Goal: Information Seeking & Learning: Learn about a topic

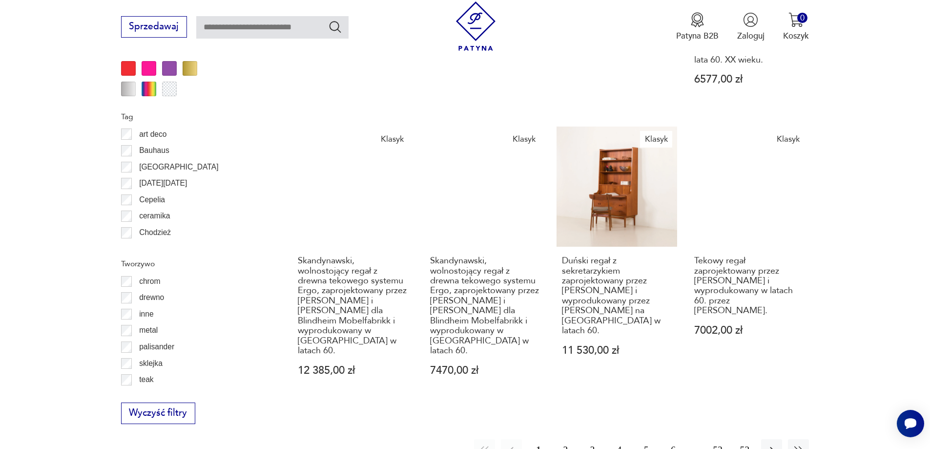
scroll to position [1448, 0]
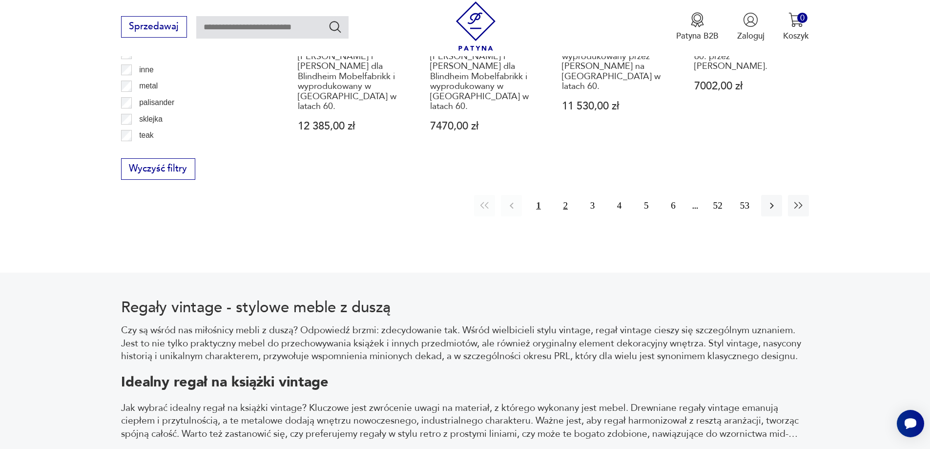
click at [569, 195] on button "2" at bounding box center [565, 205] width 21 height 21
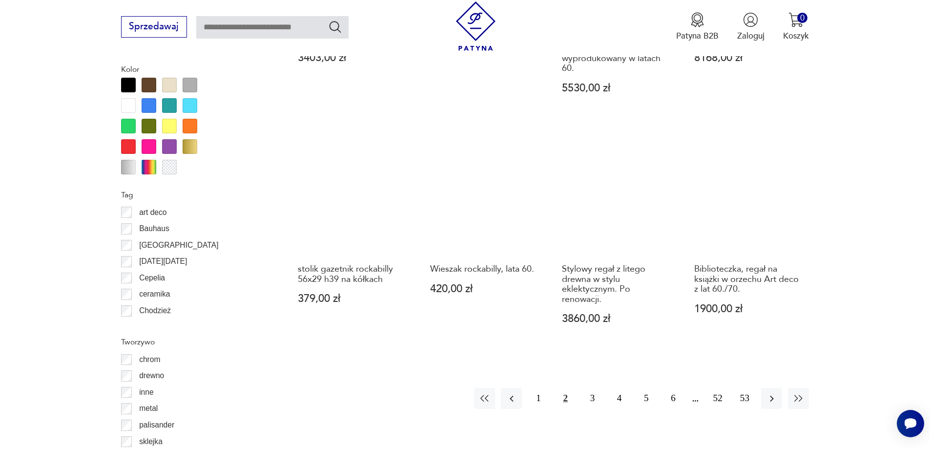
scroll to position [1204, 0]
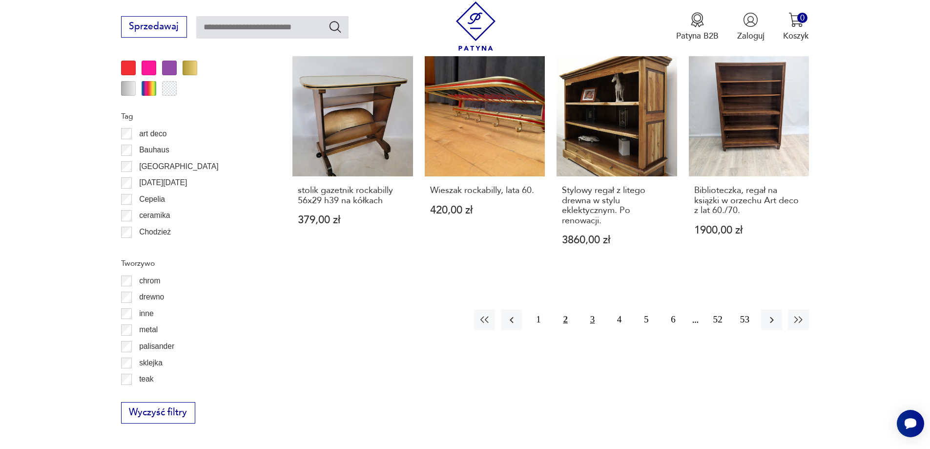
drag, startPoint x: 594, startPoint y: 297, endPoint x: 587, endPoint y: 299, distance: 7.6
click at [592, 309] on button "3" at bounding box center [592, 319] width 21 height 21
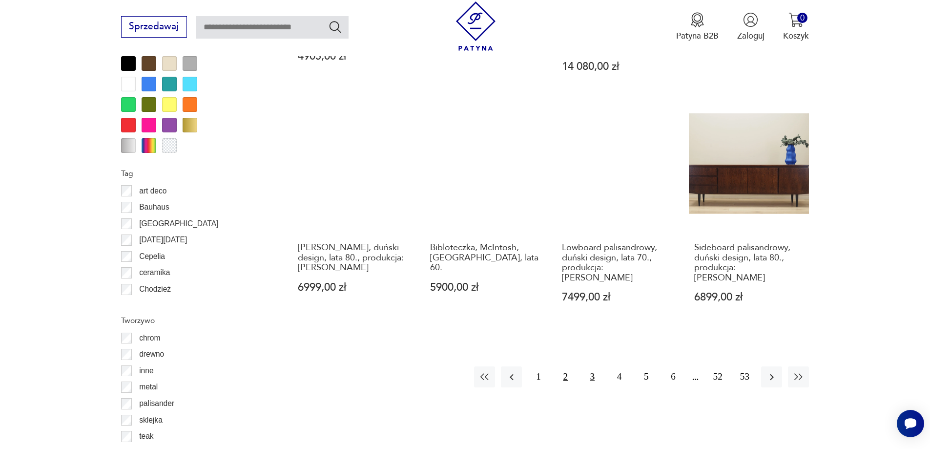
scroll to position [1156, 0]
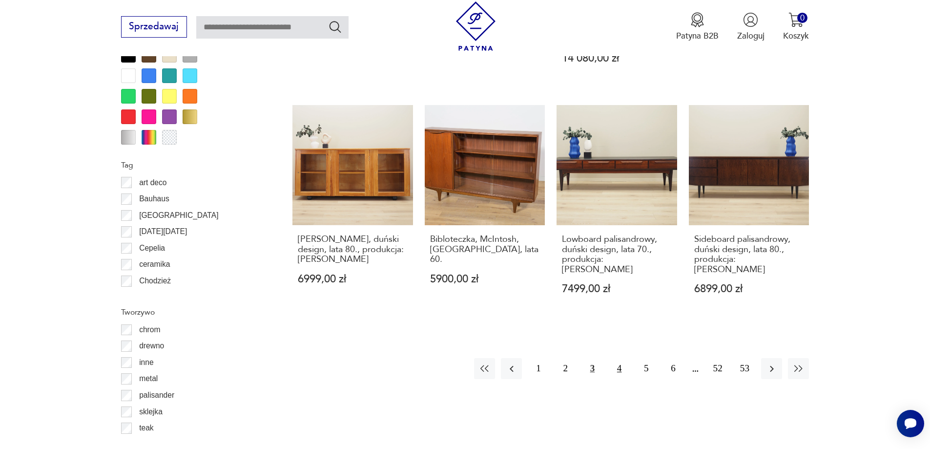
click at [620, 358] on button "4" at bounding box center [619, 368] width 21 height 21
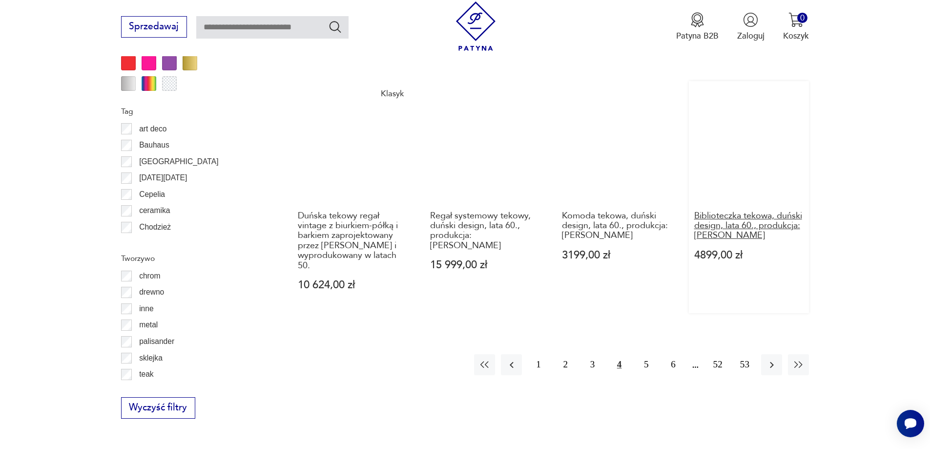
scroll to position [1351, 0]
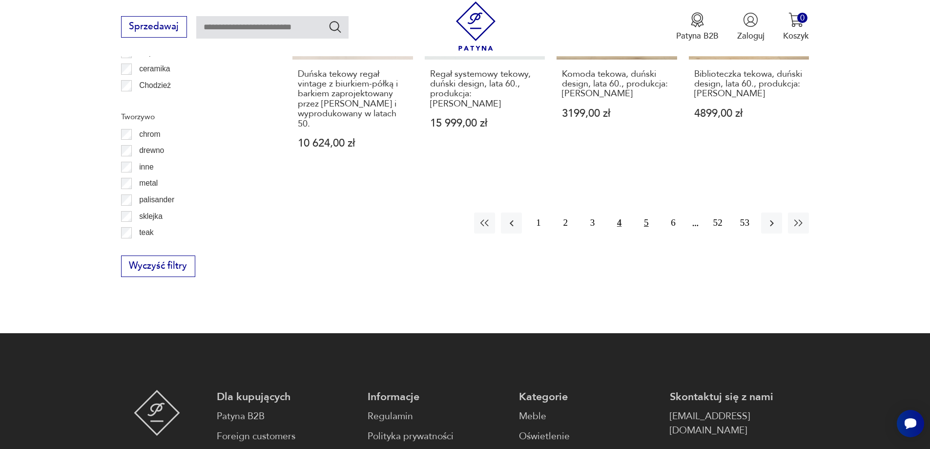
click at [645, 212] on button "5" at bounding box center [646, 222] width 21 height 21
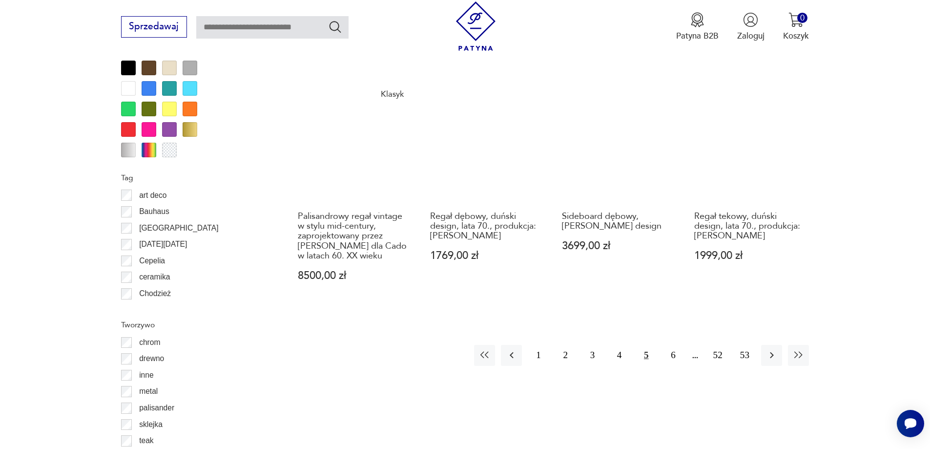
scroll to position [1156, 0]
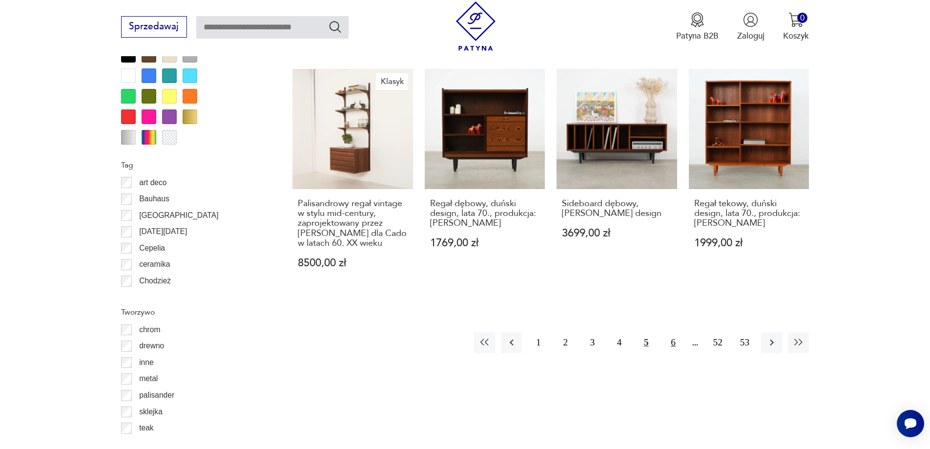
drag, startPoint x: 678, startPoint y: 341, endPoint x: 672, endPoint y: 343, distance: 7.1
click at [676, 341] on button "6" at bounding box center [673, 342] width 21 height 21
click at [672, 343] on button "7" at bounding box center [673, 342] width 21 height 21
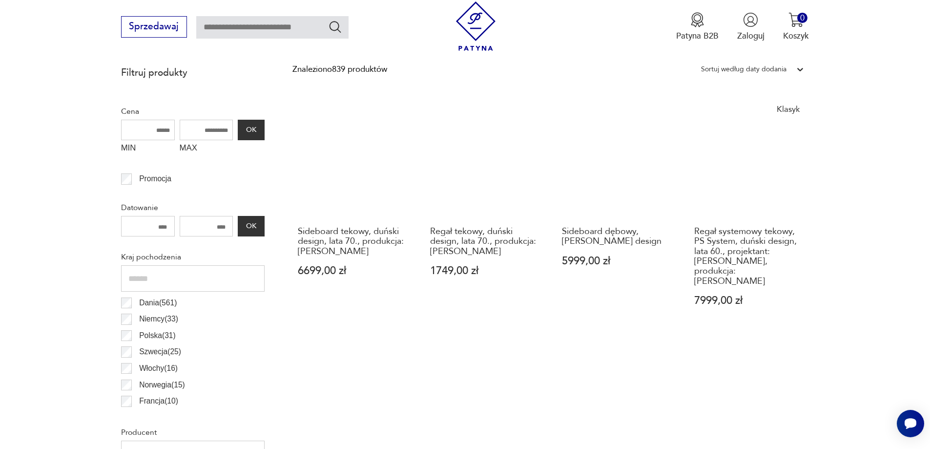
scroll to position [423, 0]
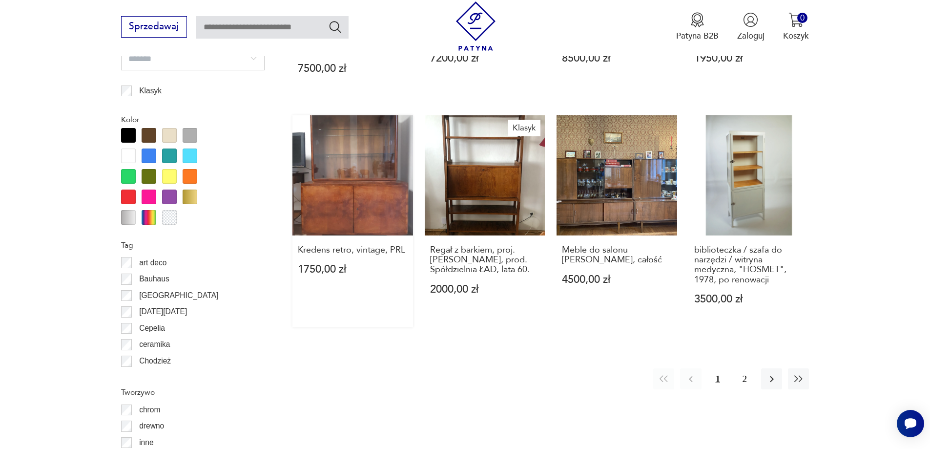
scroll to position [1107, 0]
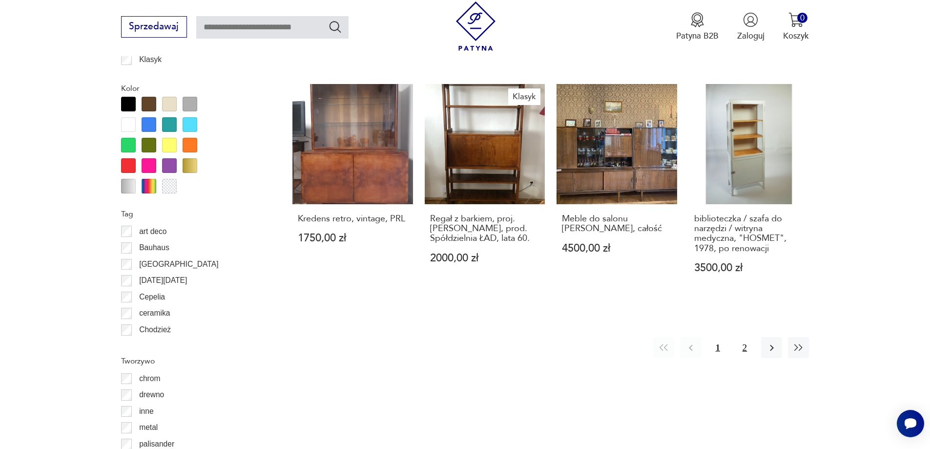
click at [747, 337] on button "2" at bounding box center [745, 347] width 21 height 21
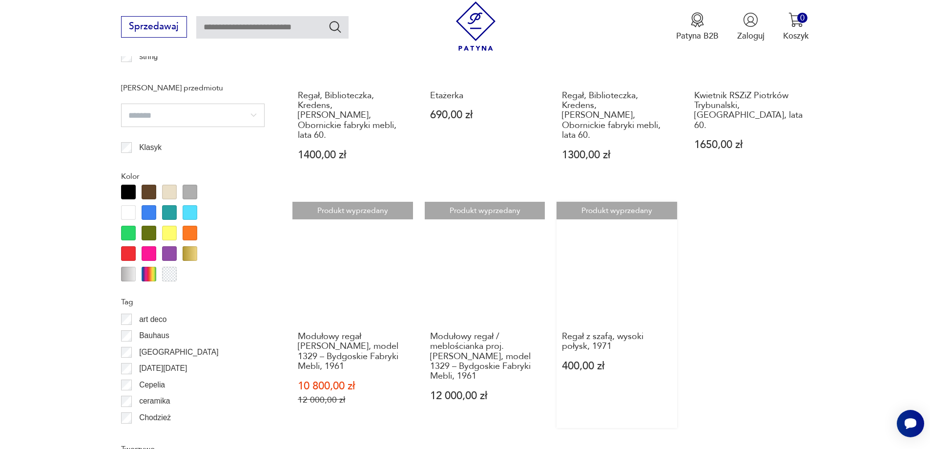
scroll to position [1107, 0]
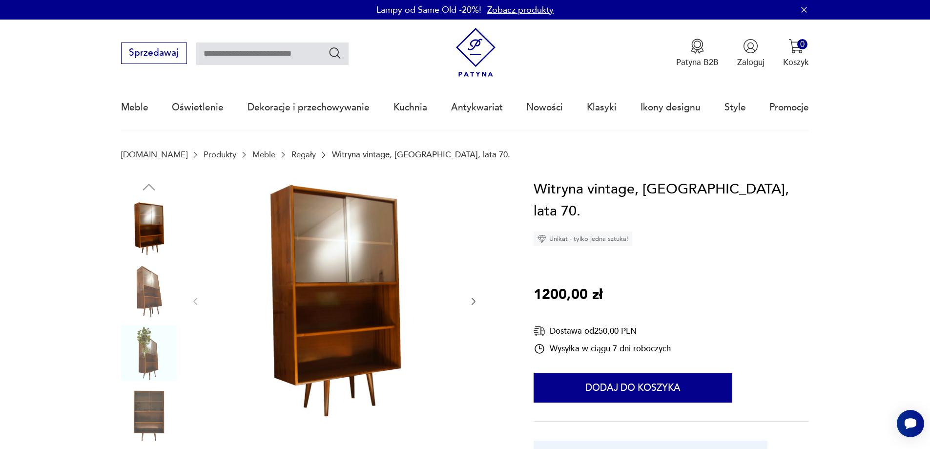
click at [143, 281] on img at bounding box center [149, 291] width 56 height 56
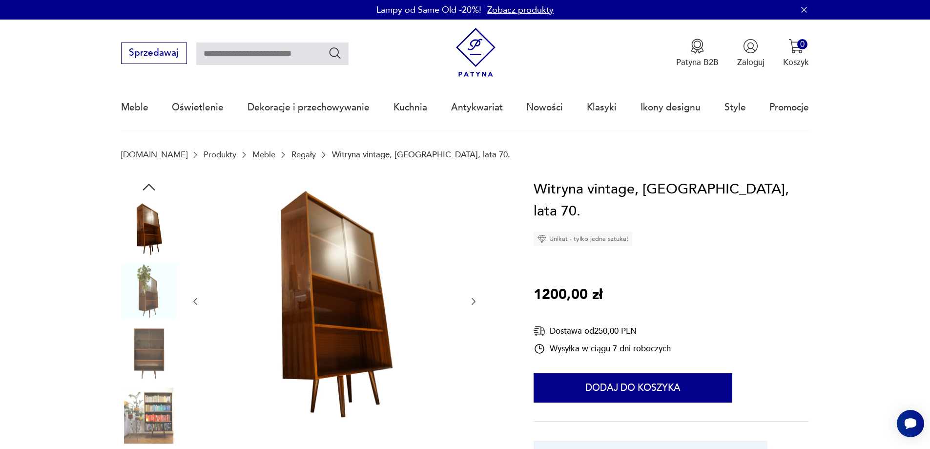
click at [156, 329] on img at bounding box center [149, 353] width 56 height 56
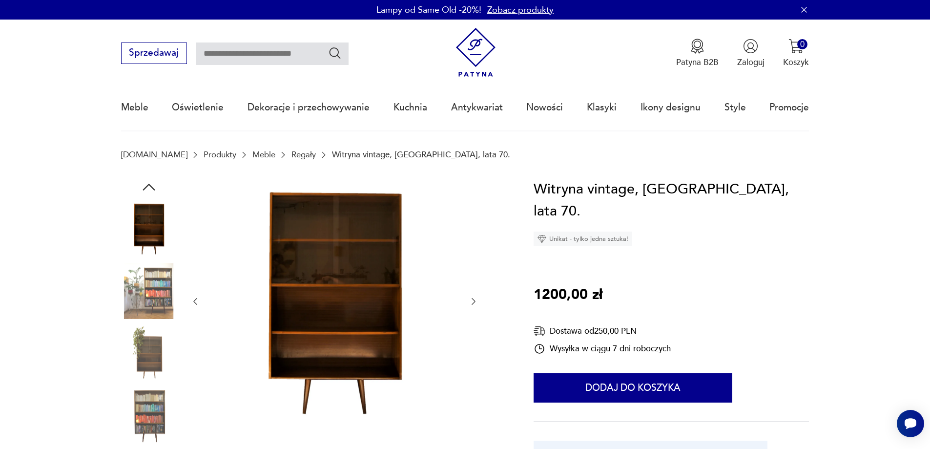
click at [130, 343] on img at bounding box center [149, 353] width 56 height 56
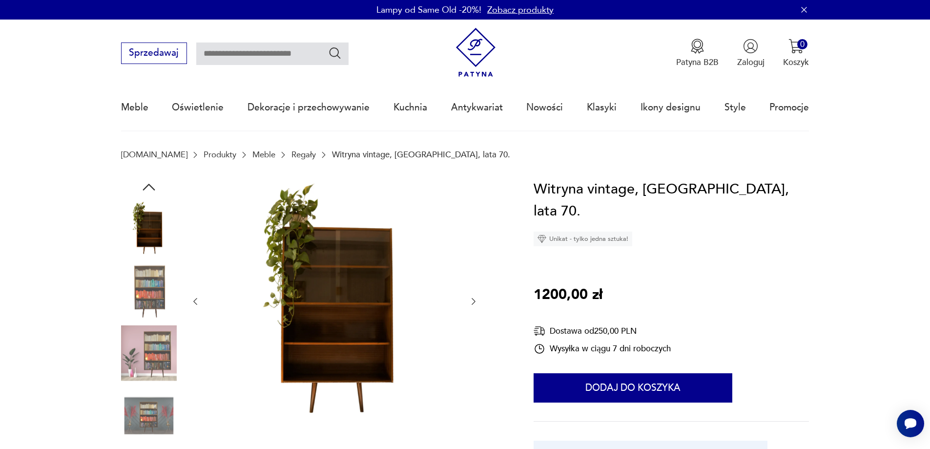
click at [146, 286] on img at bounding box center [149, 291] width 56 height 56
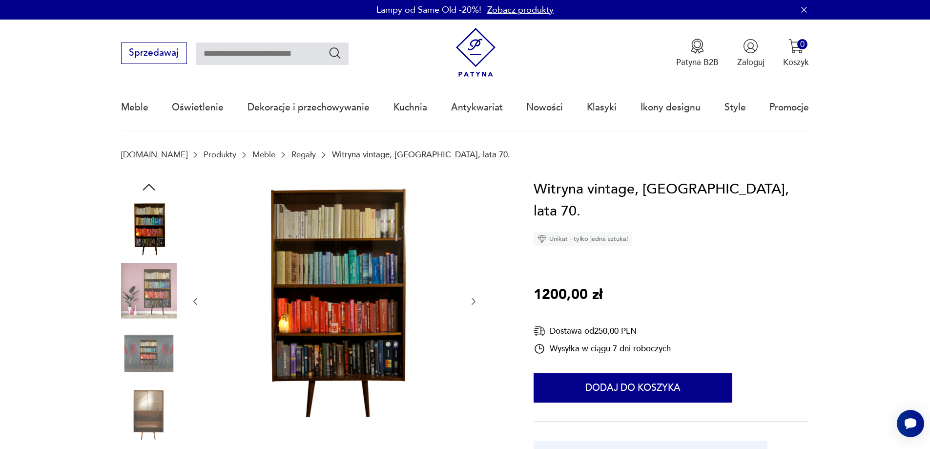
click at [152, 305] on img at bounding box center [149, 291] width 56 height 56
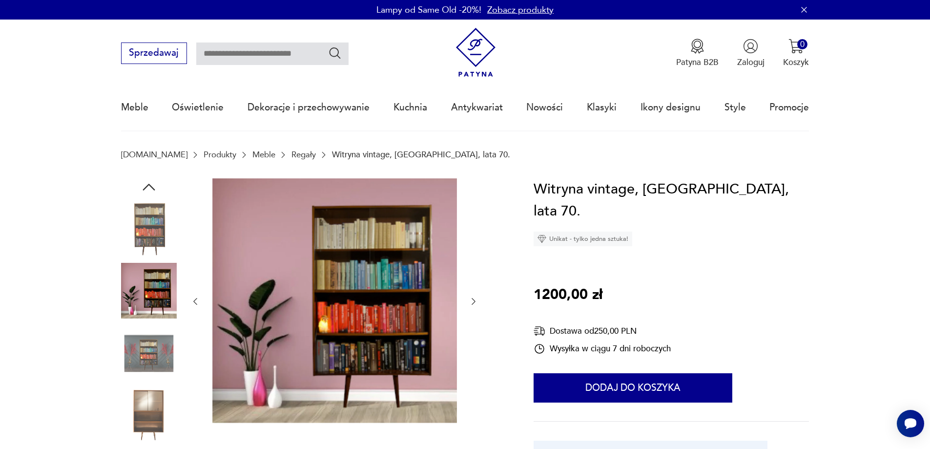
click at [157, 362] on img at bounding box center [149, 353] width 56 height 56
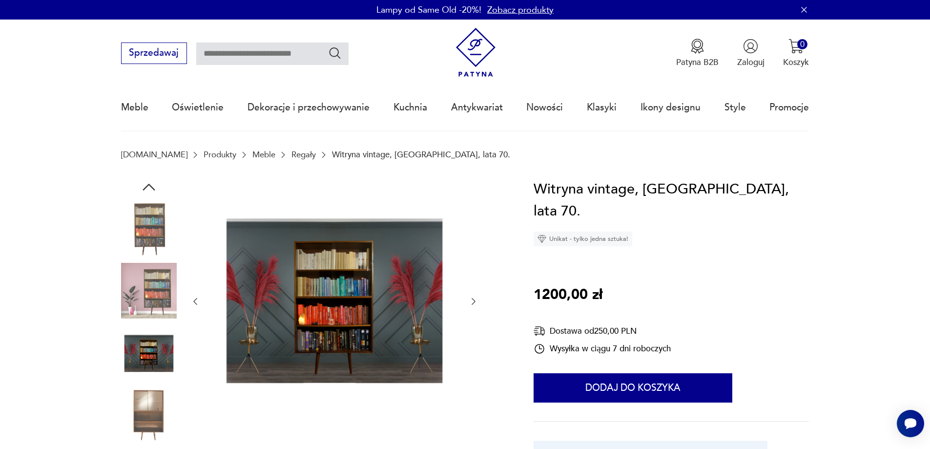
click at [145, 389] on img at bounding box center [149, 415] width 56 height 56
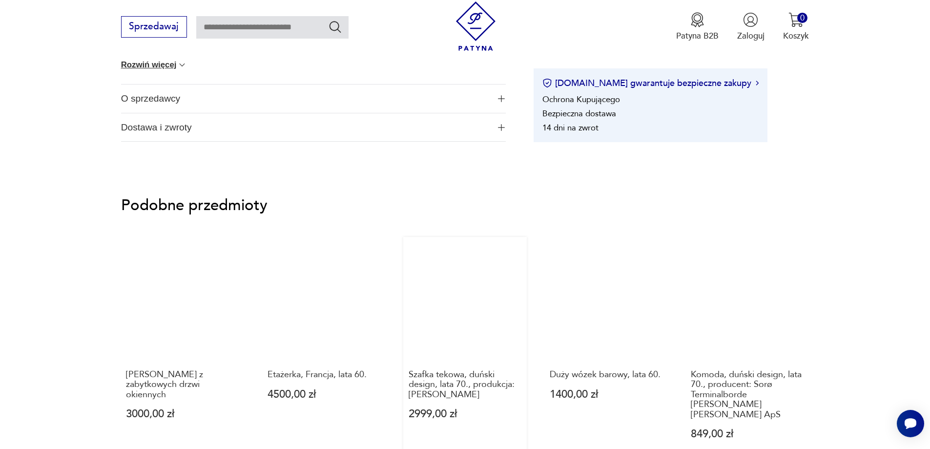
scroll to position [733, 0]
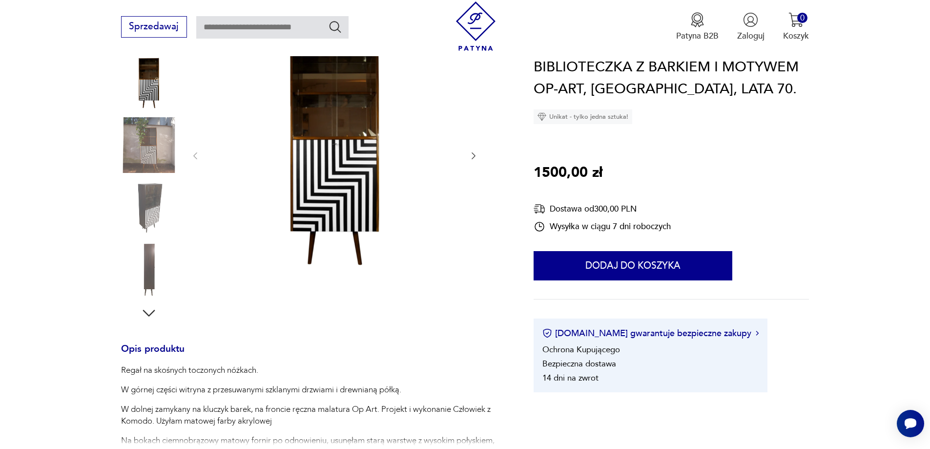
scroll to position [147, 0]
click at [151, 308] on icon "button" at bounding box center [149, 312] width 18 height 18
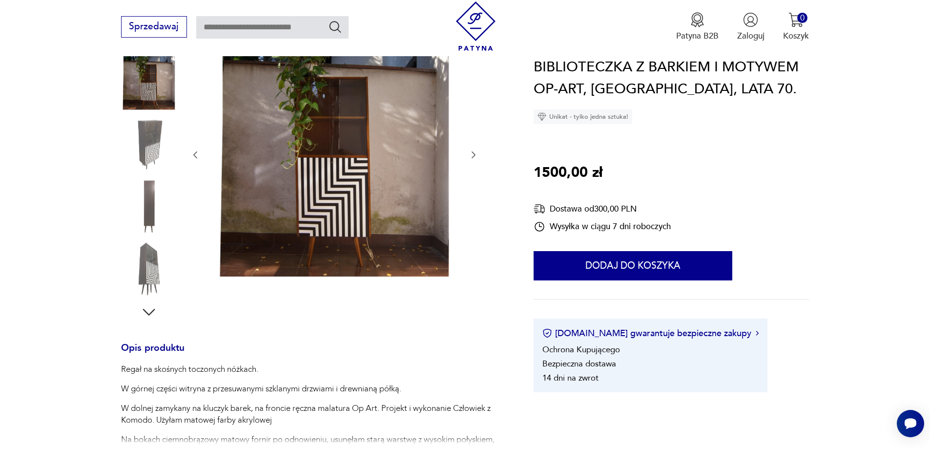
click at [146, 265] on img at bounding box center [149, 269] width 56 height 56
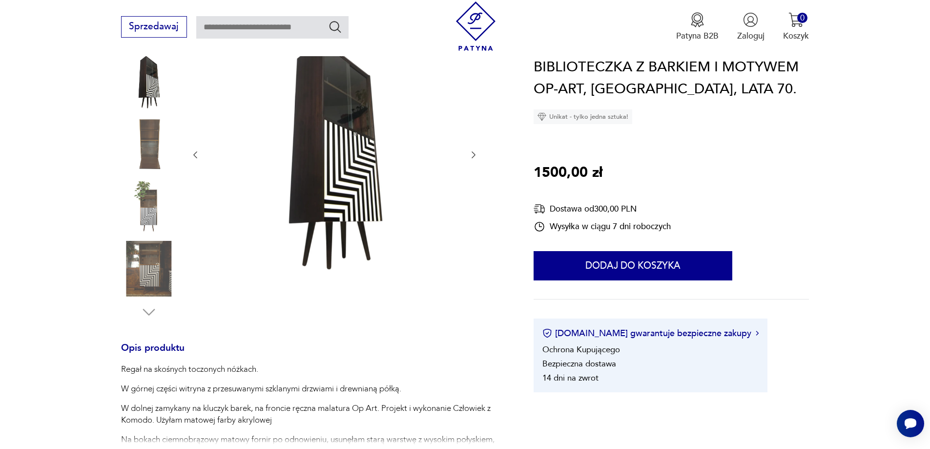
click at [472, 150] on icon "button" at bounding box center [474, 155] width 10 height 10
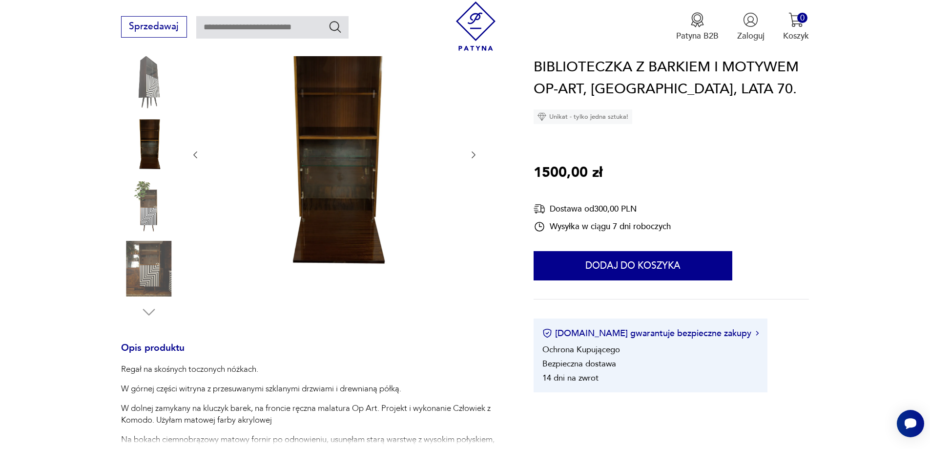
click at [472, 150] on icon "button" at bounding box center [474, 155] width 10 height 10
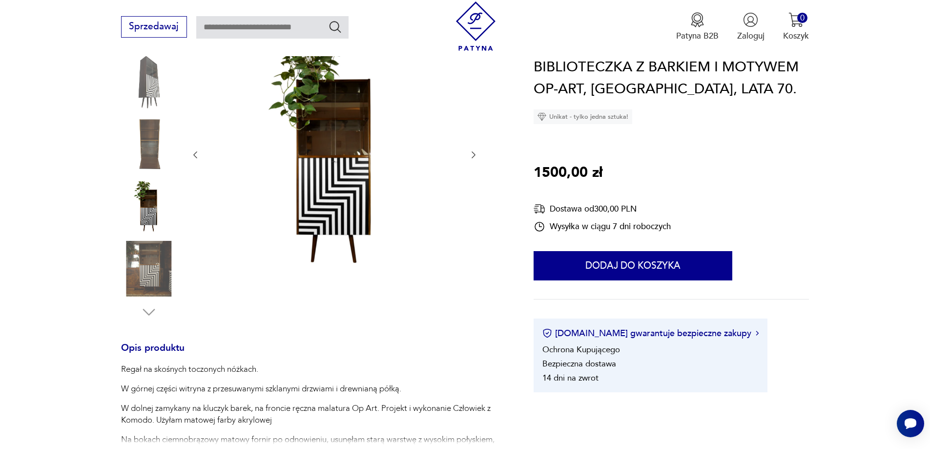
click at [472, 150] on icon "button" at bounding box center [474, 155] width 10 height 10
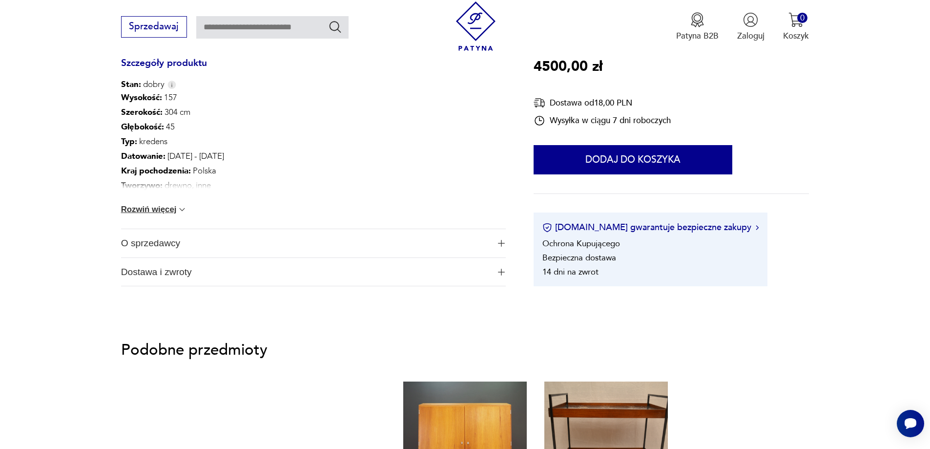
scroll to position [781, 0]
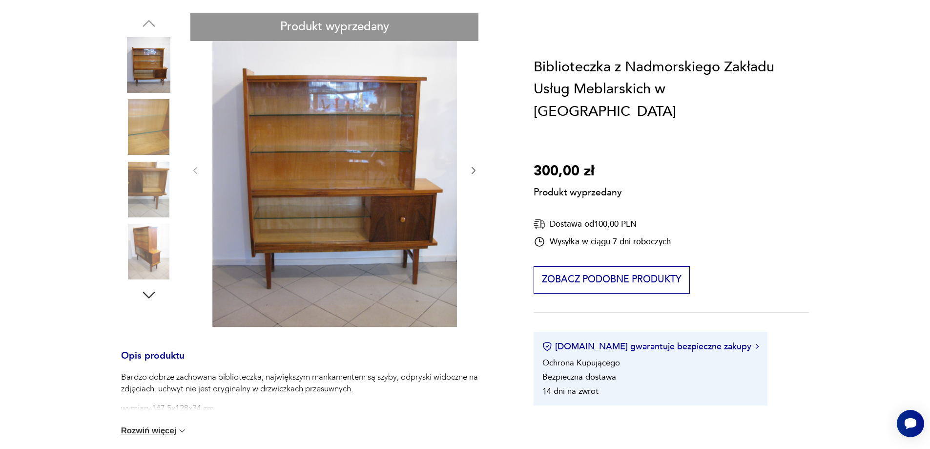
scroll to position [49, 0]
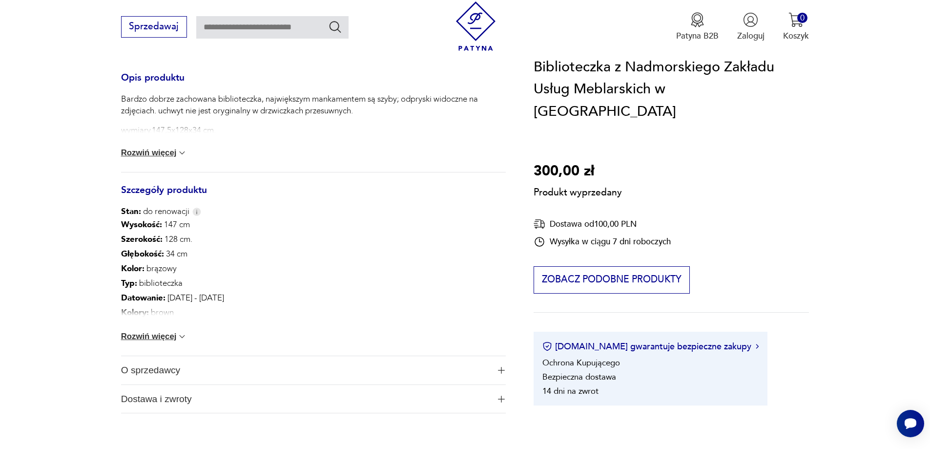
scroll to position [781, 0]
